Goal: Find specific page/section: Find specific page/section

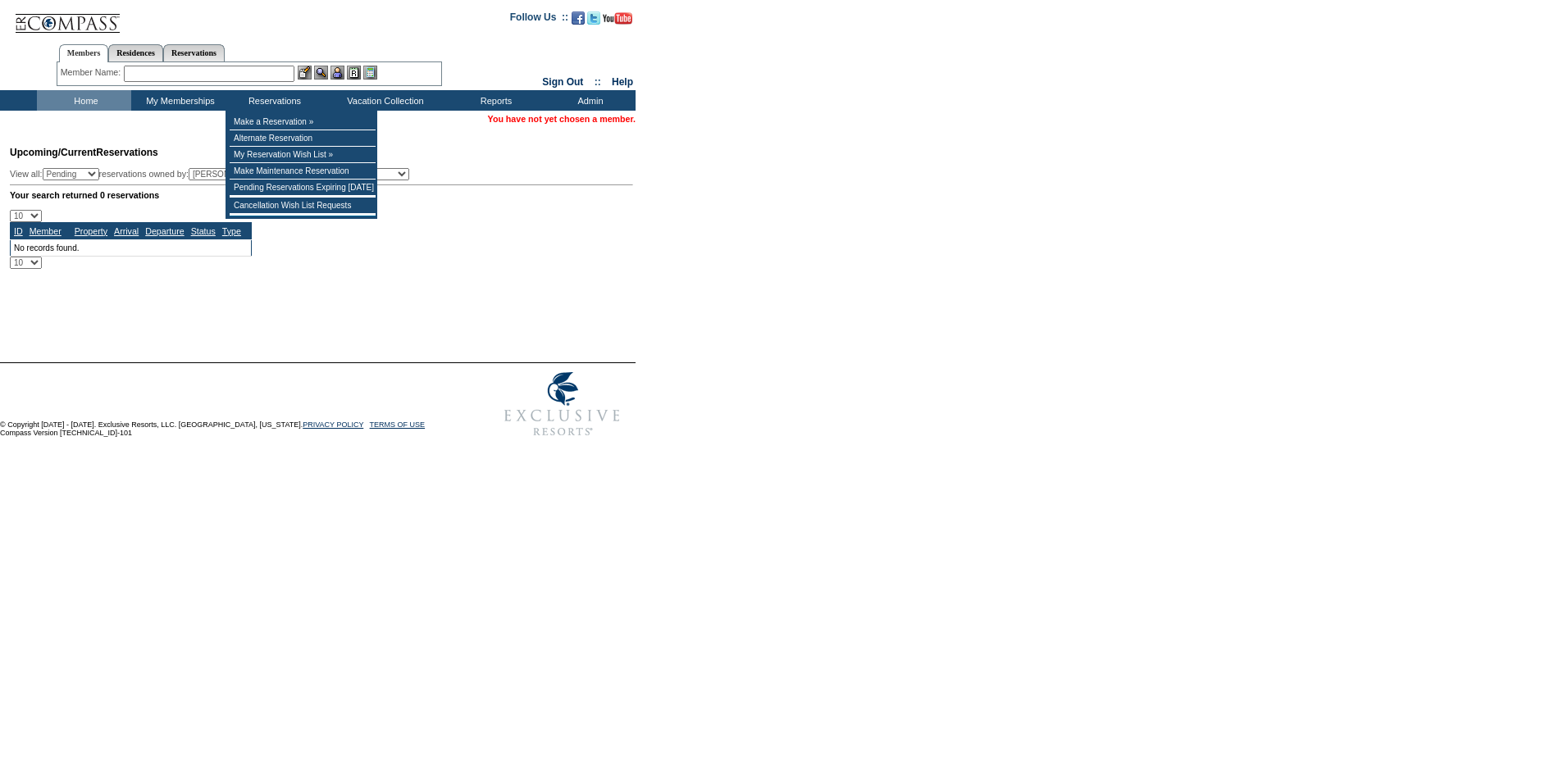
click at [237, 77] on input "text" at bounding box center [209, 74] width 171 height 17
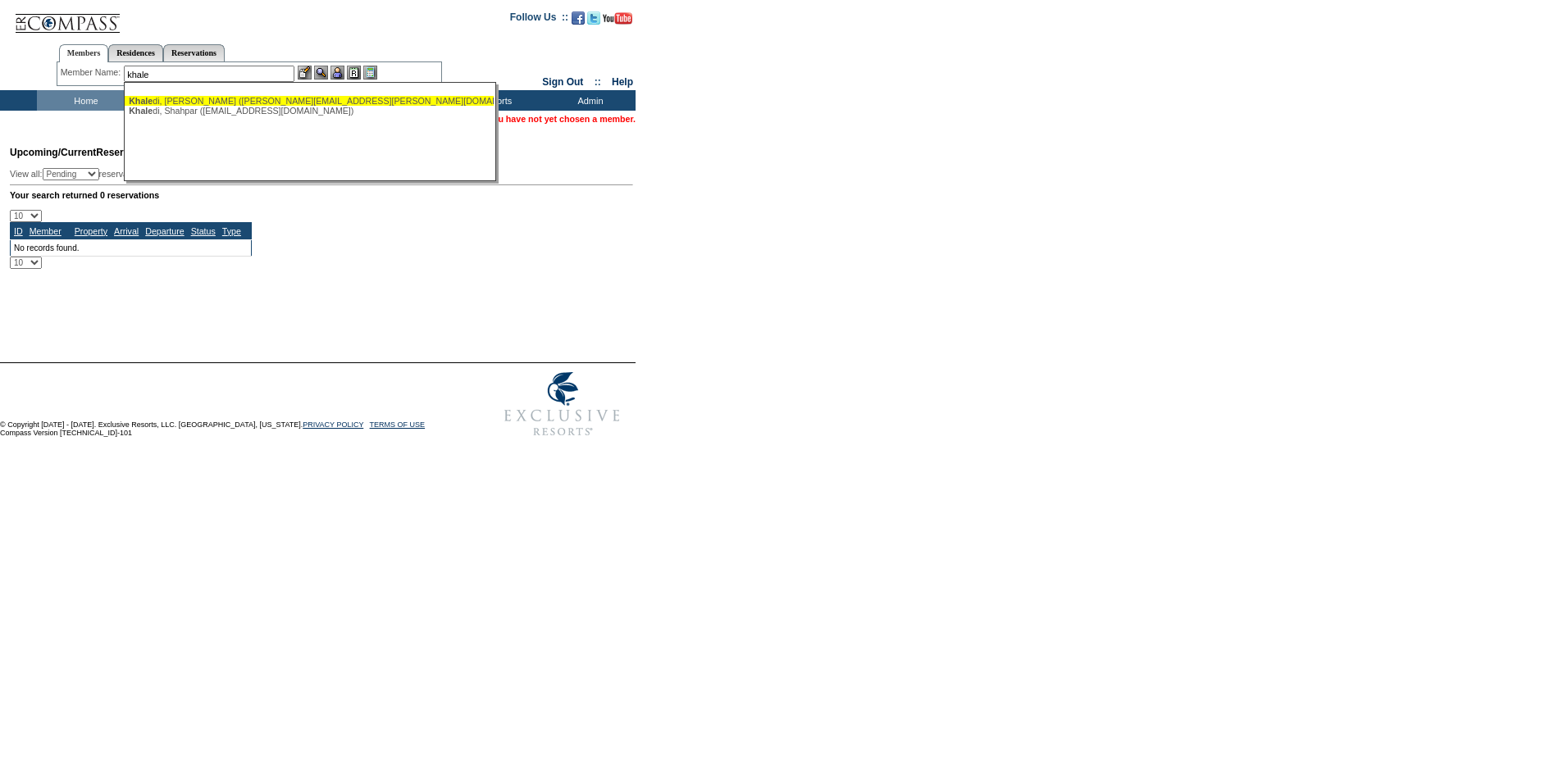
click at [302, 102] on div "Khale di, [PERSON_NAME] ([PERSON_NAME][EMAIL_ADDRESS][PERSON_NAME][DOMAIN_NAME])" at bounding box center [309, 101] width 361 height 10
type input "[PERSON_NAME] ([PERSON_NAME][EMAIL_ADDRESS][PERSON_NAME][DOMAIN_NAME])"
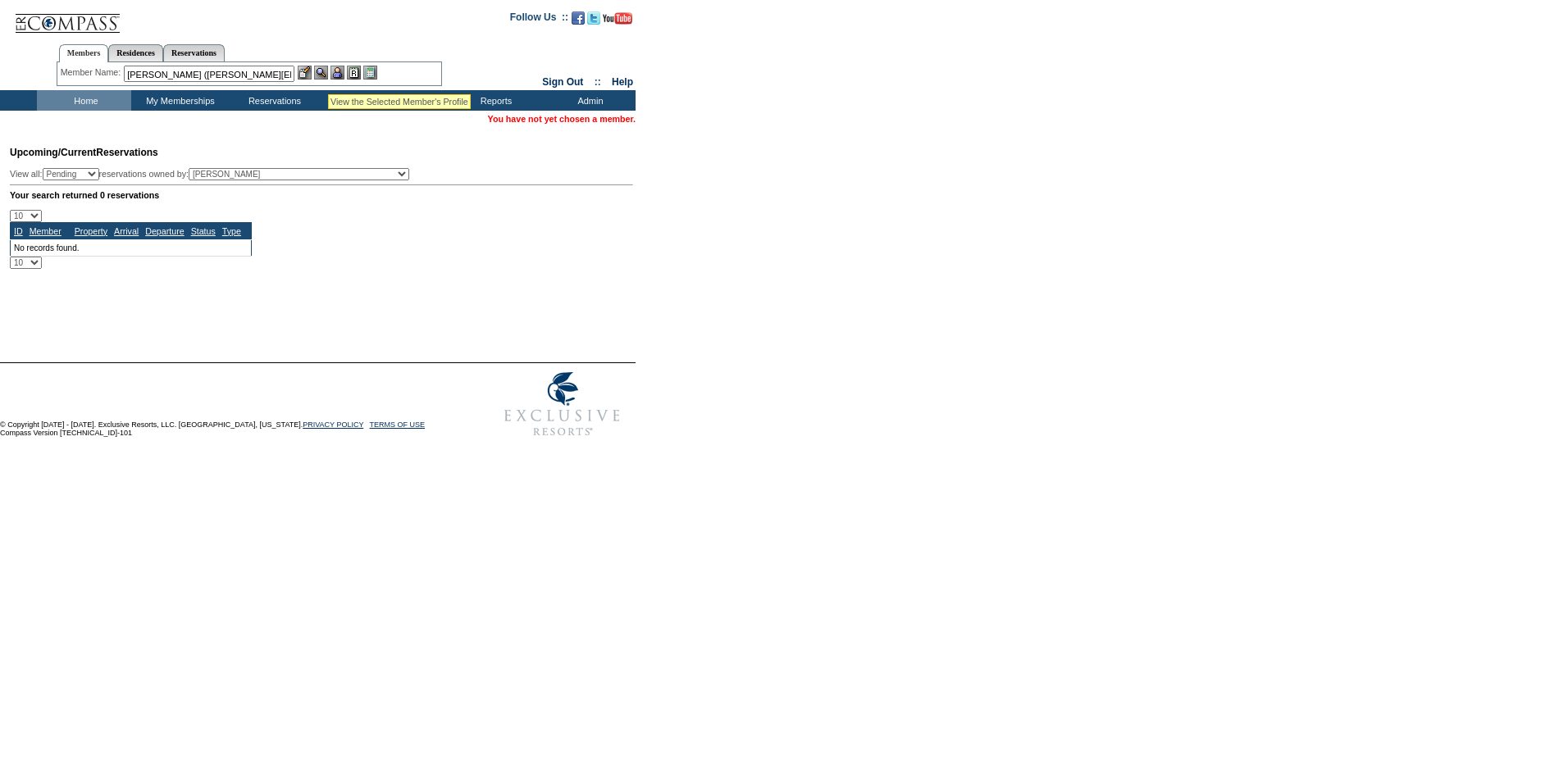
click at [322, 74] on img at bounding box center [321, 72] width 14 height 14
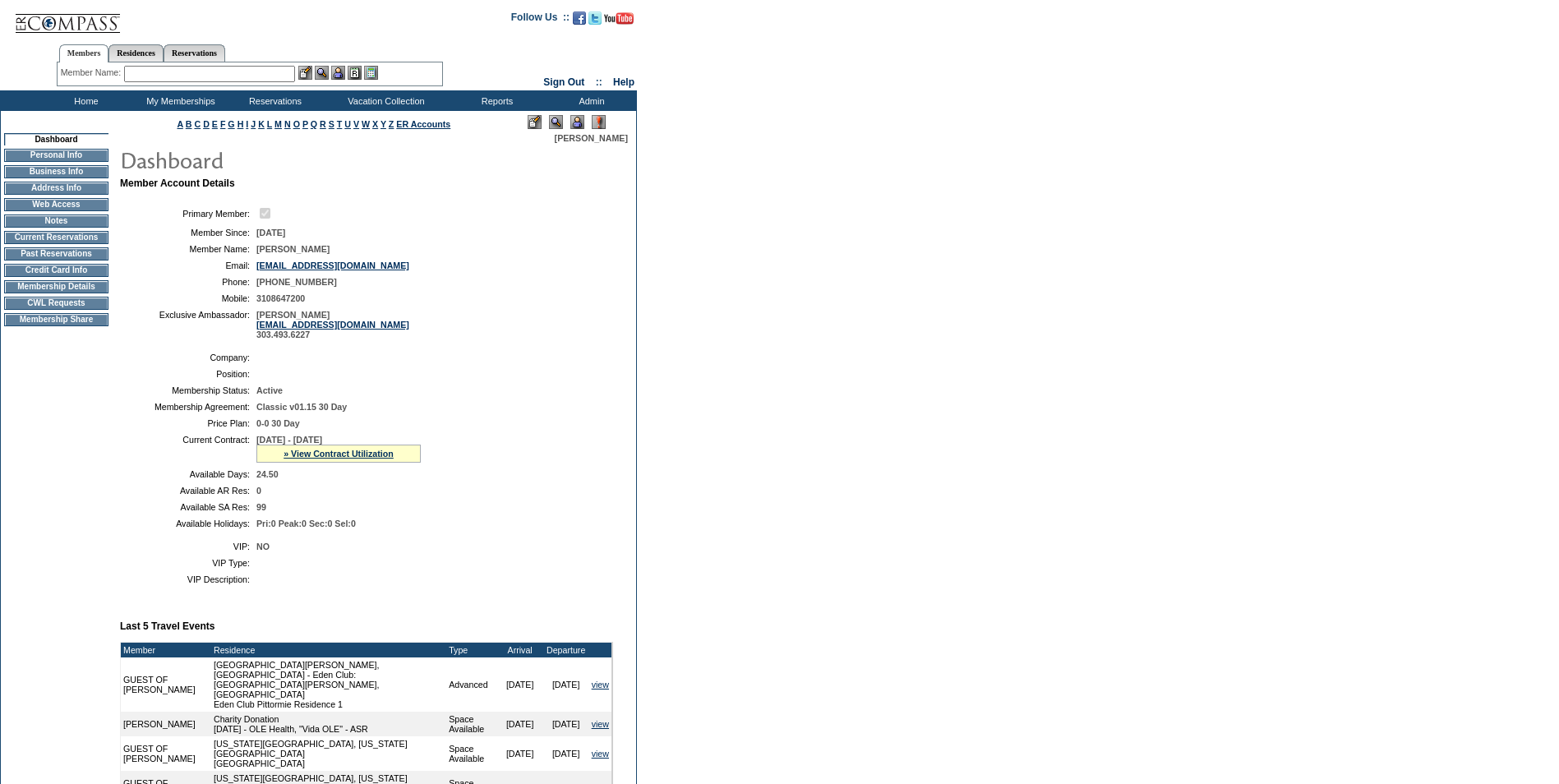
click at [72, 293] on td "Membership Details" at bounding box center [56, 287] width 104 height 13
